Goal: Transaction & Acquisition: Purchase product/service

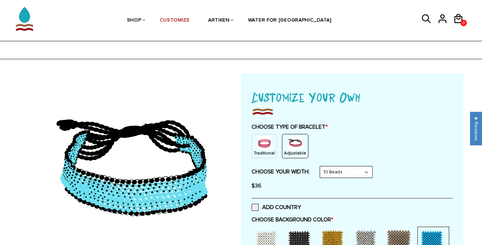
select select "10-beads"
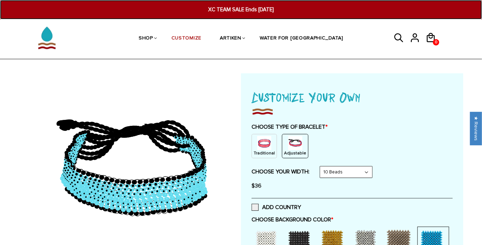
click at [259, 7] on span "XC TEAM SALE Ends Sep 7th" at bounding box center [241, 10] width 184 height 8
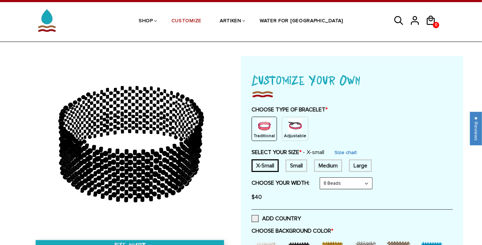
scroll to position [18, 0]
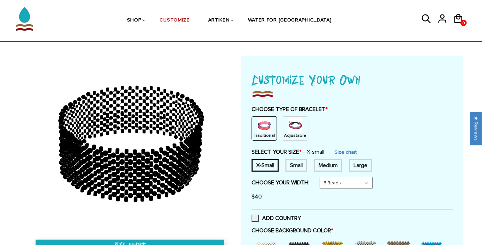
click at [301, 134] on div "Adjustable" at bounding box center [295, 128] width 26 height 24
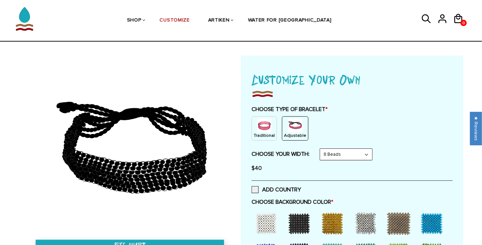
click at [339, 158] on select "8 Beads 6 Beads 10 Beads" at bounding box center [346, 154] width 52 height 11
click at [321, 149] on select "8 Beads 6 Beads 10 Beads" at bounding box center [346, 154] width 52 height 11
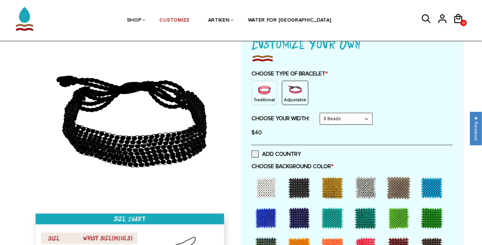
scroll to position [53, 0]
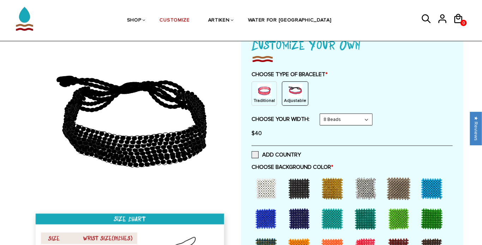
click at [364, 124] on select "8 Beads 6 Beads 10 Beads" at bounding box center [346, 119] width 52 height 11
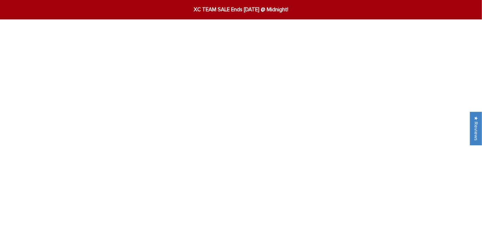
select select "8-beads"
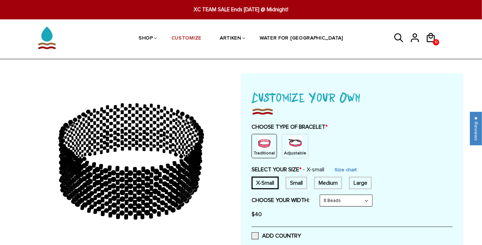
type input "[PERSON_NAME] HOPKI"
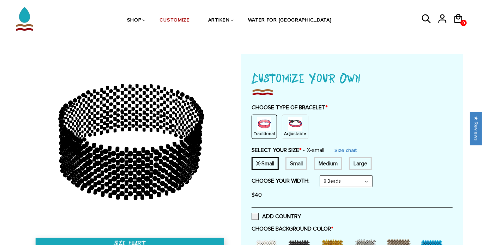
scroll to position [27, 0]
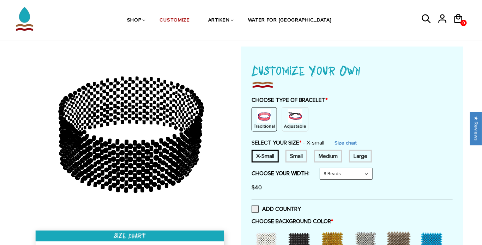
click at [292, 120] on img at bounding box center [295, 116] width 14 height 14
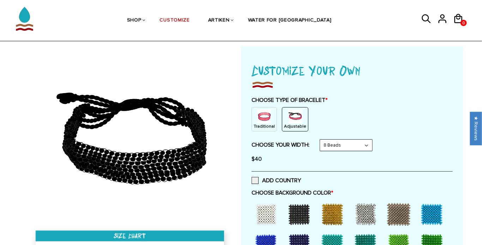
click at [348, 143] on select "8 Beads 6 Beads 10 Beads" at bounding box center [346, 145] width 52 height 11
click at [321, 140] on select "8 Beads 6 Beads 10 Beads" at bounding box center [346, 145] width 52 height 11
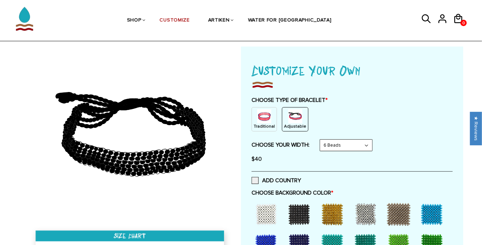
click at [342, 145] on select "8 Beads 6 Beads 10 Beads" at bounding box center [346, 145] width 52 height 11
click at [321, 140] on select "8 Beads 6 Beads 10 Beads" at bounding box center [346, 145] width 52 height 11
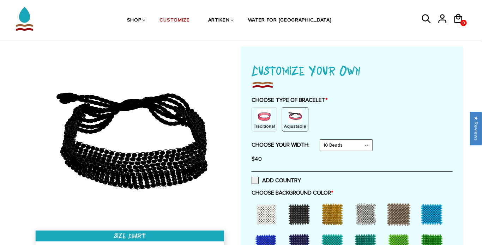
click at [350, 149] on select "8 Beads 6 Beads 10 Beads" at bounding box center [346, 145] width 52 height 11
select select "8-beads"
click at [321, 140] on select "8 Beads 6 Beads 10 Beads" at bounding box center [346, 145] width 52 height 11
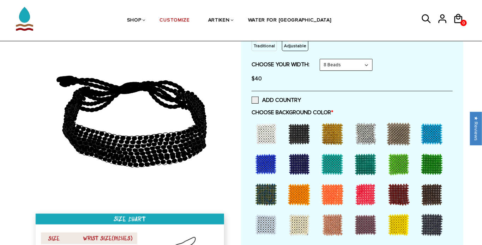
scroll to position [109, 0]
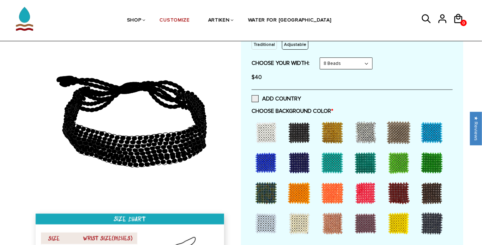
click at [414, 142] on div at bounding box center [400, 132] width 32 height 28
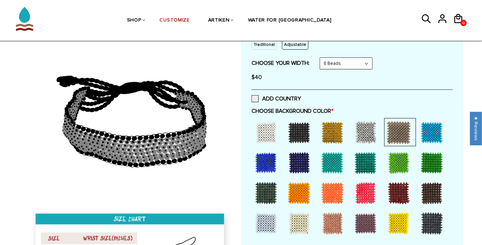
click at [422, 137] on div at bounding box center [432, 133] width 28 height 28
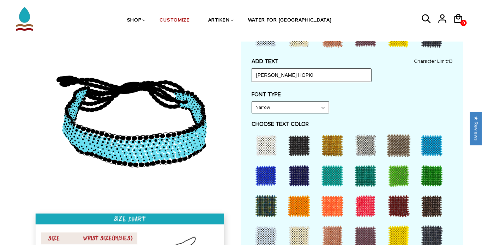
scroll to position [315, 0]
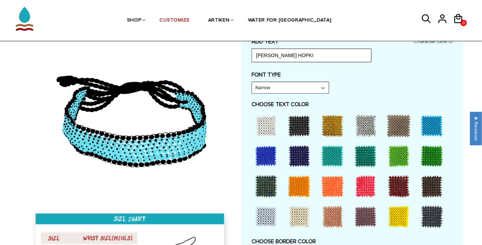
click at [426, 129] on div at bounding box center [432, 126] width 28 height 28
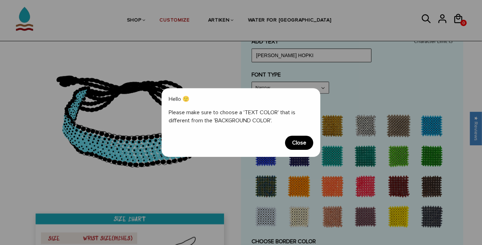
click at [297, 142] on span "Close" at bounding box center [299, 143] width 28 height 14
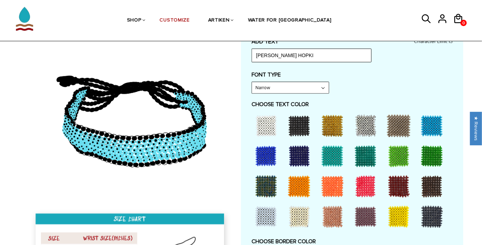
click at [431, 130] on div at bounding box center [432, 126] width 28 height 28
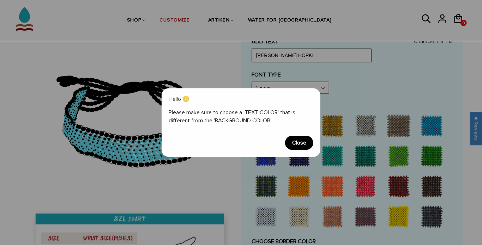
click at [299, 141] on span "Close" at bounding box center [299, 143] width 28 height 14
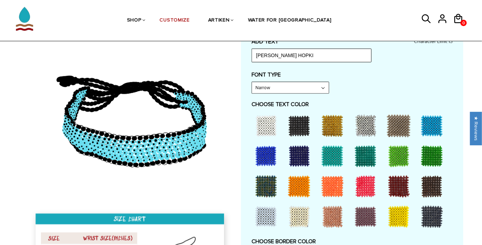
click at [303, 127] on div at bounding box center [299, 126] width 28 height 28
click at [302, 150] on div at bounding box center [299, 156] width 28 height 28
click at [359, 128] on div at bounding box center [365, 126] width 28 height 28
click at [269, 126] on div at bounding box center [266, 126] width 28 height 28
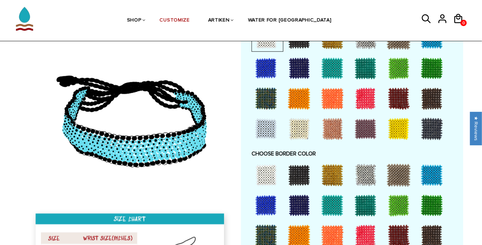
scroll to position [404, 0]
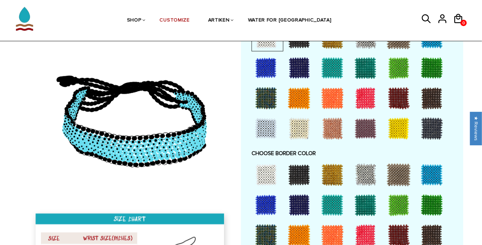
click at [292, 170] on div at bounding box center [299, 175] width 28 height 28
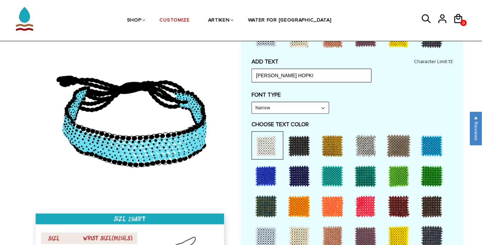
scroll to position [295, 0]
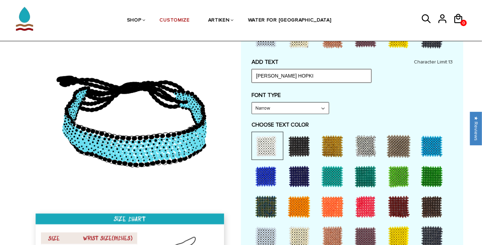
drag, startPoint x: 308, startPoint y: 78, endPoint x: 218, endPoint y: 79, distance: 90.7
click at [218, 79] on div at bounding box center [241, 135] width 444 height 715
type input "[PERSON_NAME]"
click at [262, 104] on select "Narrow Bold" at bounding box center [290, 108] width 77 height 11
select select "Bold"
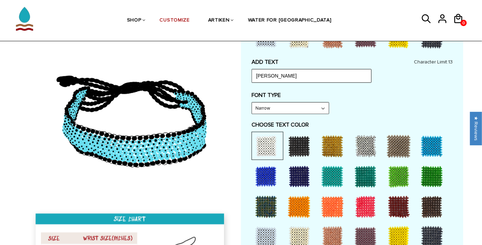
click at [252, 103] on select "Narrow Bold" at bounding box center [290, 108] width 77 height 11
click at [341, 85] on div "ADD TEXT [PERSON_NAME] Character Limit: 13 FONT TYPE Bold Bold FONT TYPE Bold N…" at bounding box center [352, 225] width 201 height 332
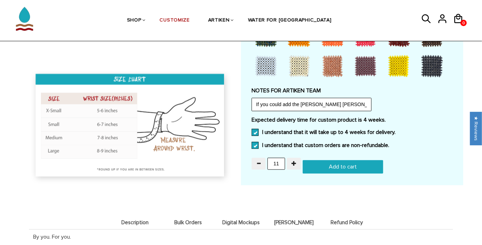
scroll to position [0, 42]
click at [322, 102] on input "If you could add the [PERSON_NAME] [PERSON_NAME] Bluejay Logo that would be gre…" at bounding box center [312, 104] width 120 height 13
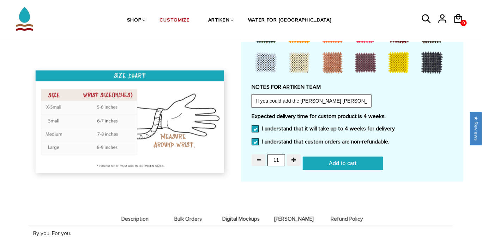
click at [350, 101] on input "If you could add the [PERSON_NAME] [PERSON_NAME] Bluejay Logo to the left of "[…" at bounding box center [312, 100] width 120 height 13
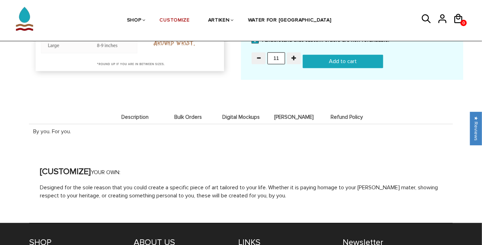
scroll to position [628, 0]
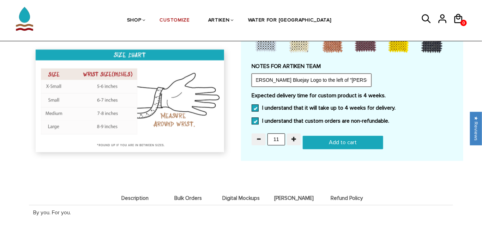
click at [367, 78] on input "If you could add the [PERSON_NAME] [PERSON_NAME] Bluejay Logo to the left of "[…" at bounding box center [312, 79] width 120 height 13
type input "If you could add the [PERSON_NAME] [PERSON_NAME] Bluejay Logo to the left of "[…"
